Goal: Navigation & Orientation: Find specific page/section

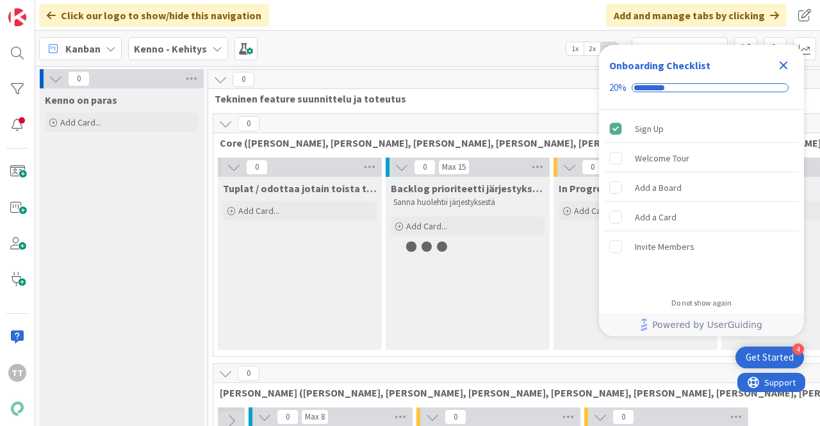
click at [782, 66] on icon "Close Checklist" at bounding box center [783, 65] width 8 height 8
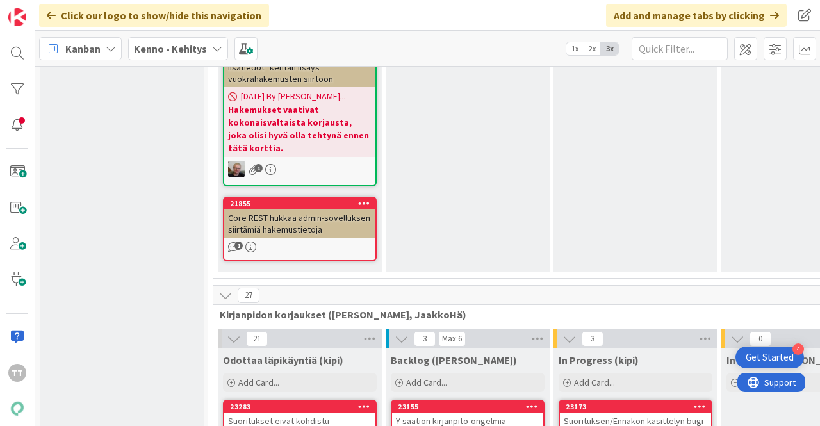
scroll to position [8581, 0]
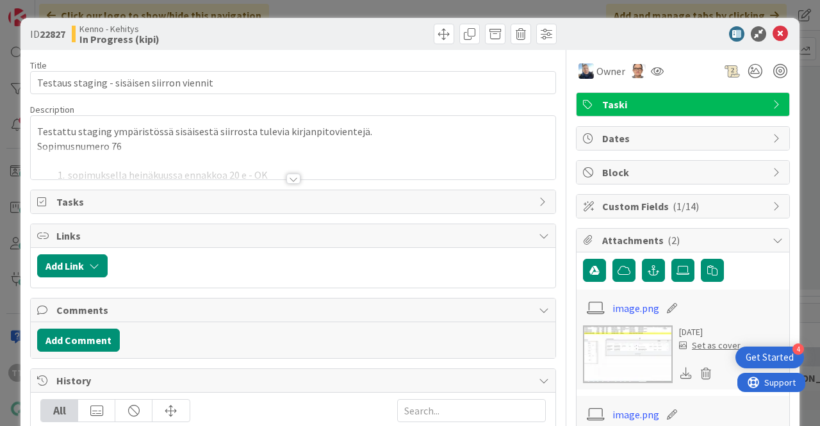
click at [291, 179] on div at bounding box center [293, 179] width 14 height 10
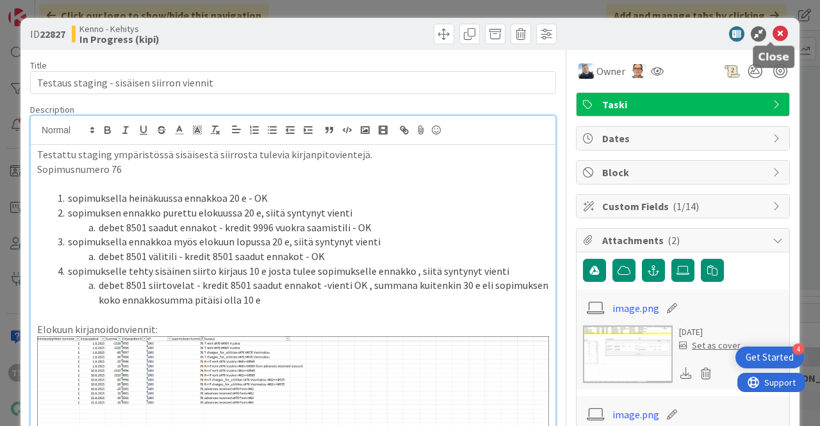
click at [772, 31] on icon at bounding box center [779, 33] width 15 height 15
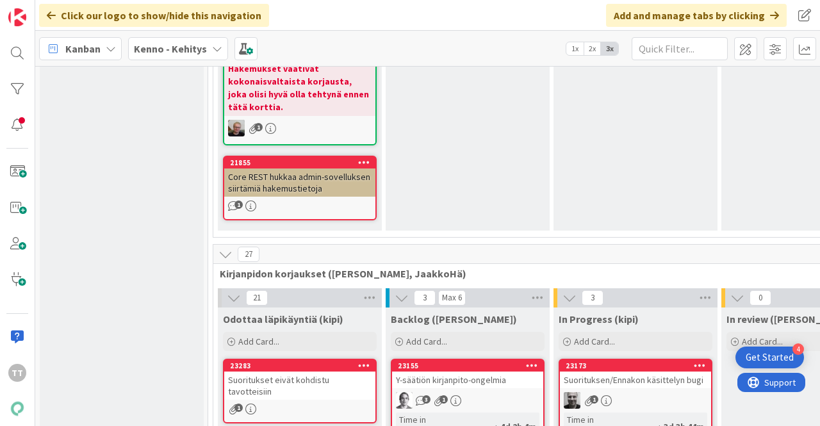
scroll to position [8324, 0]
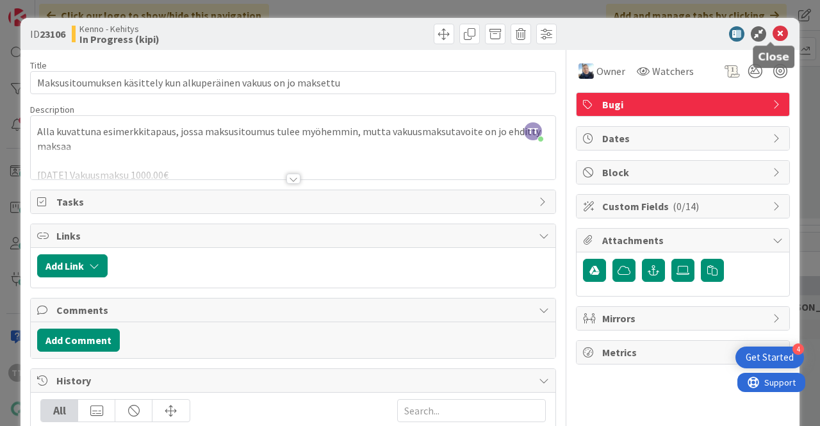
click at [775, 33] on icon at bounding box center [779, 33] width 15 height 15
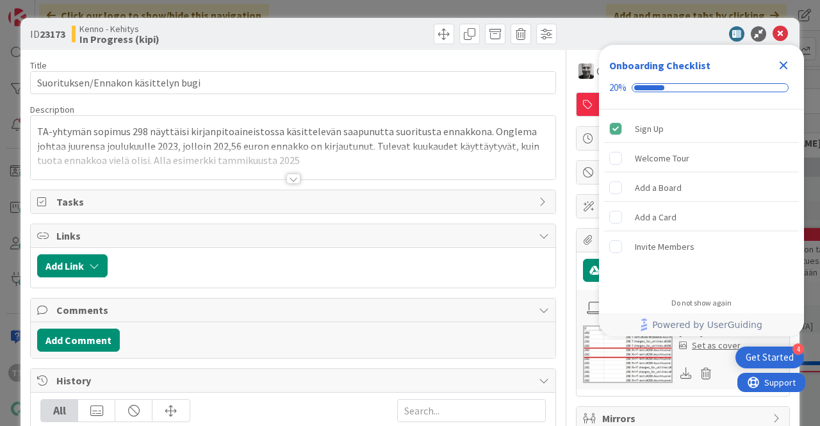
click at [286, 179] on div at bounding box center [293, 179] width 14 height 10
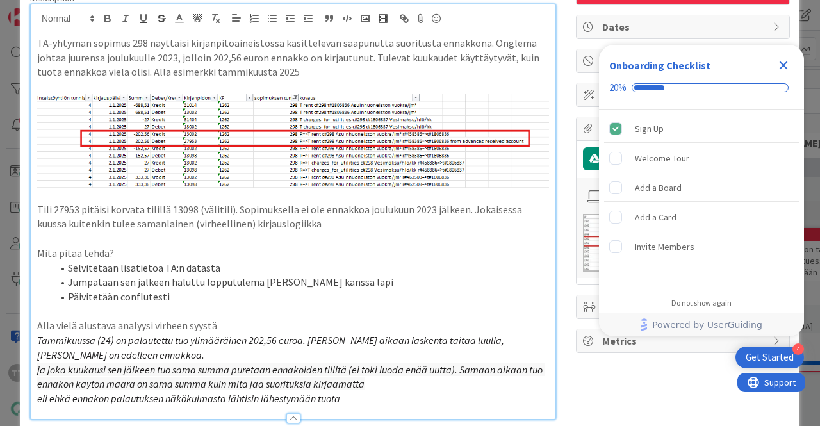
scroll to position [192, 0]
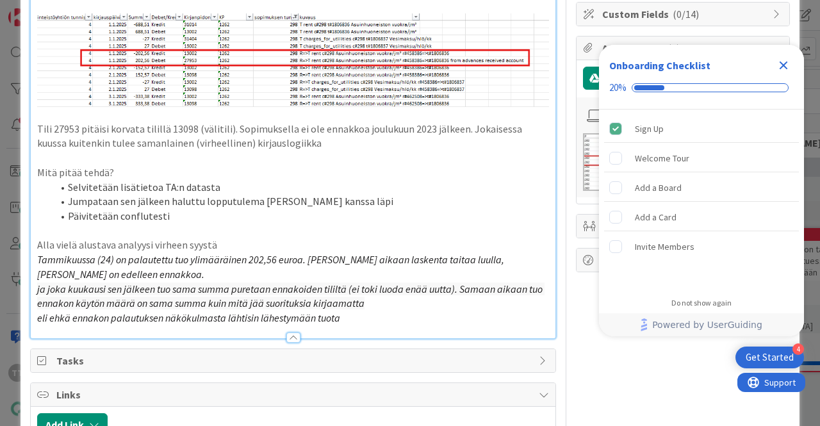
click at [783, 62] on icon "Close Checklist" at bounding box center [782, 65] width 15 height 15
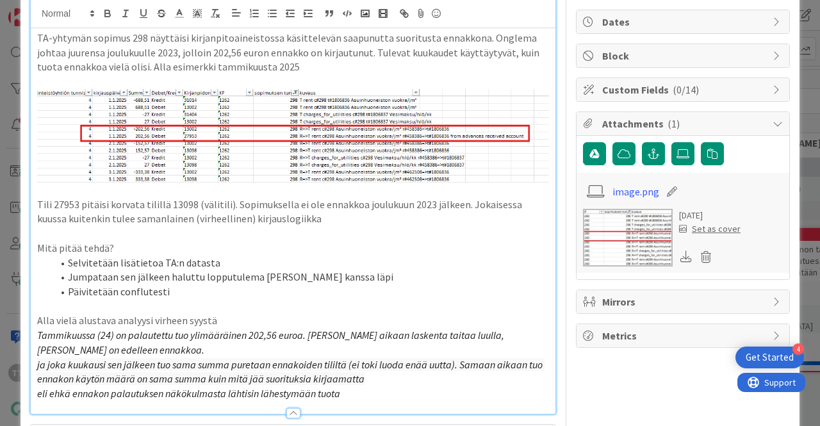
scroll to position [0, 0]
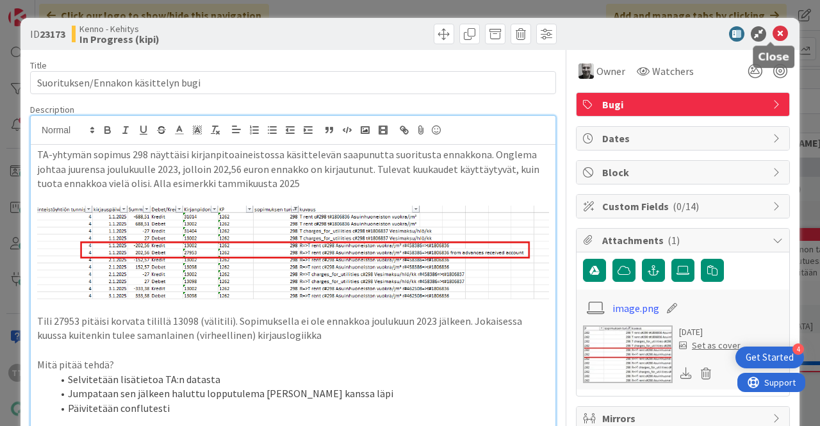
click at [772, 32] on icon at bounding box center [779, 33] width 15 height 15
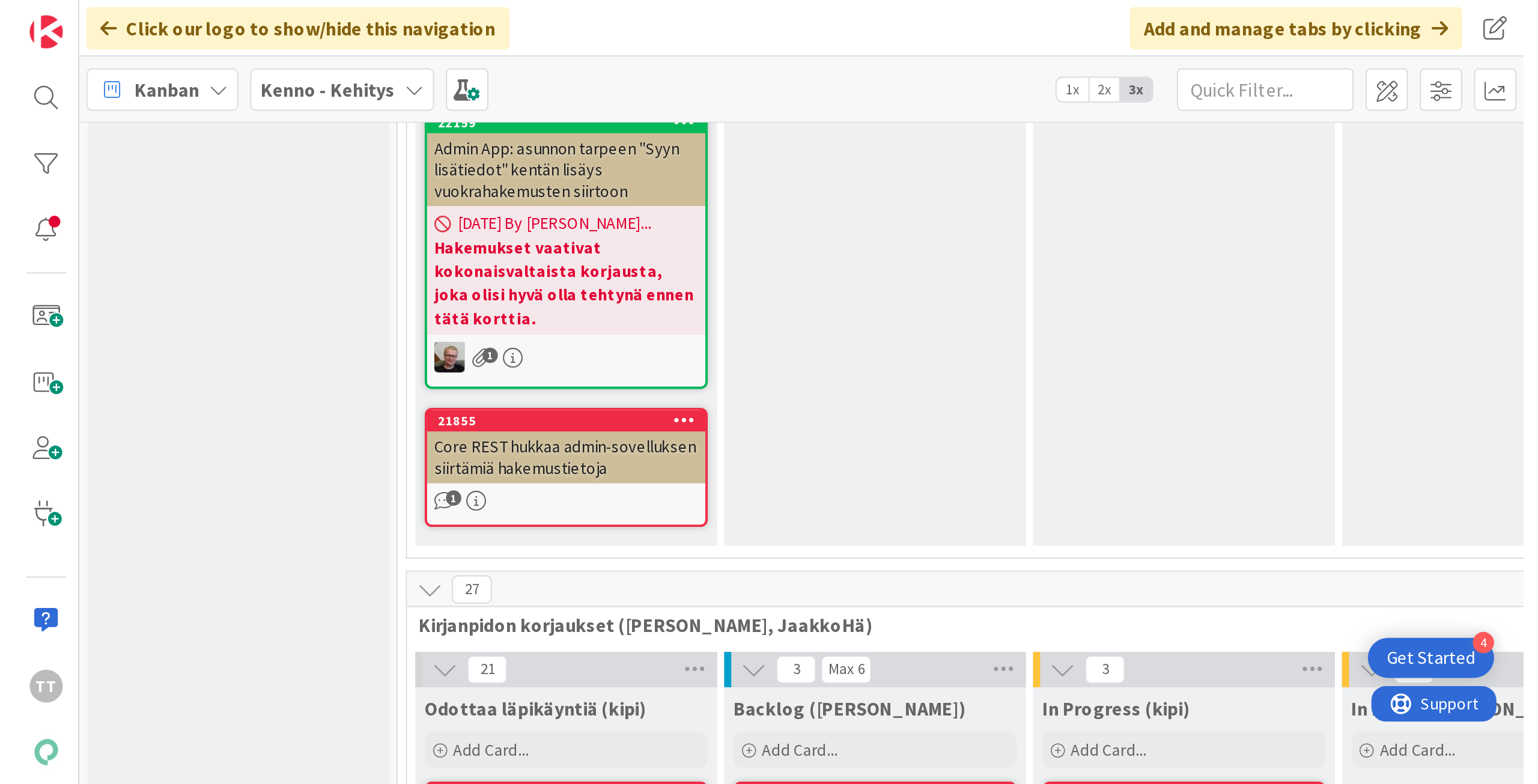
scroll to position [7746, 0]
